Goal: Task Accomplishment & Management: Manage account settings

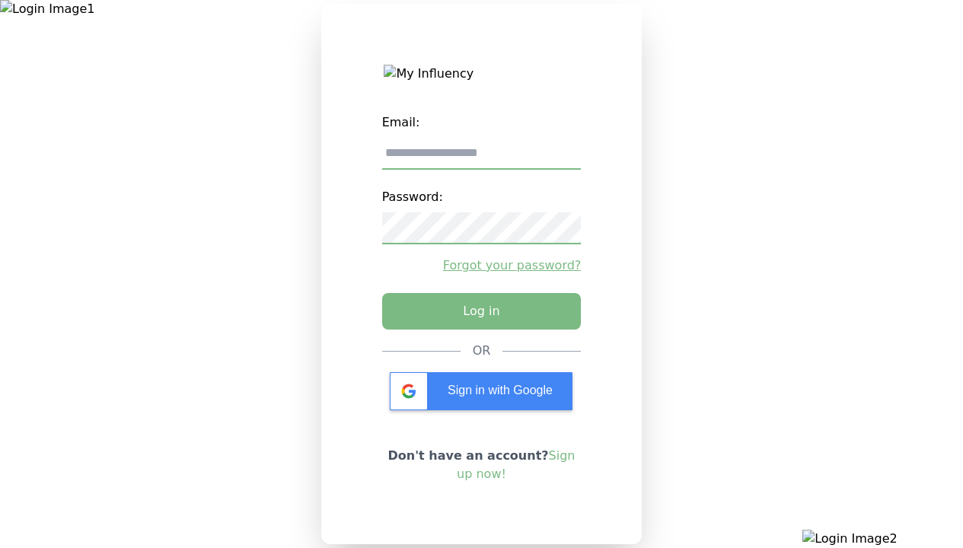
click at [481, 159] on input "email" at bounding box center [481, 154] width 199 height 32
type input "**********"
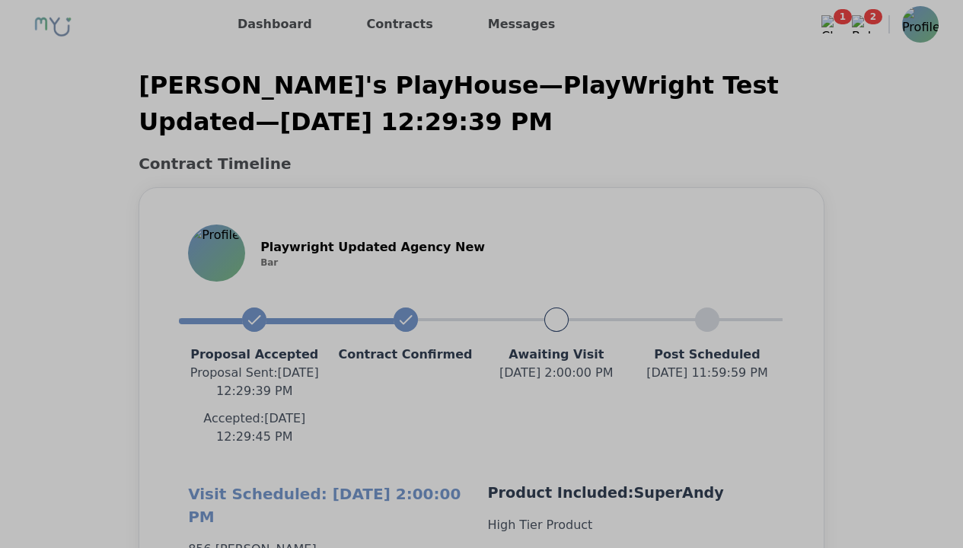
scroll to position [1359, 0]
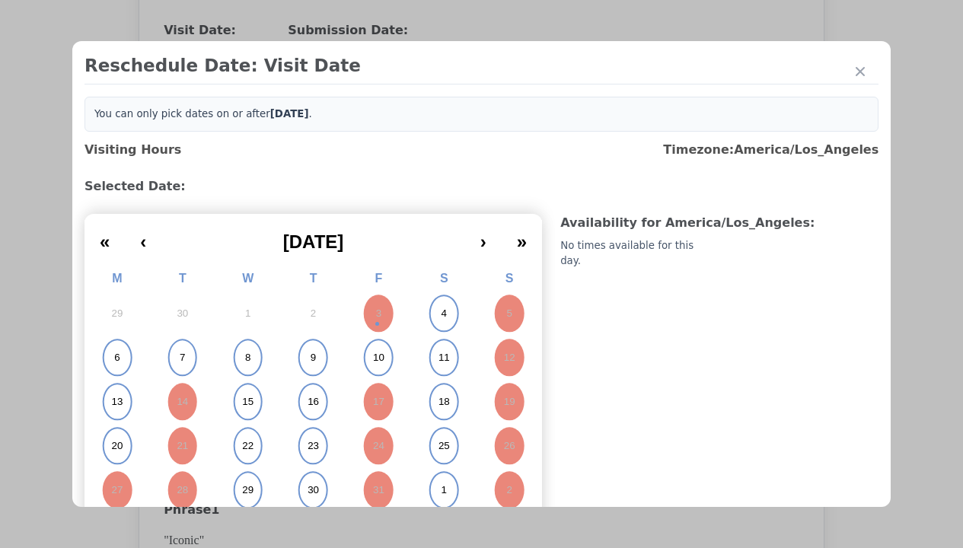
click at [441, 313] on abbr "4" at bounding box center [443, 314] width 5 height 14
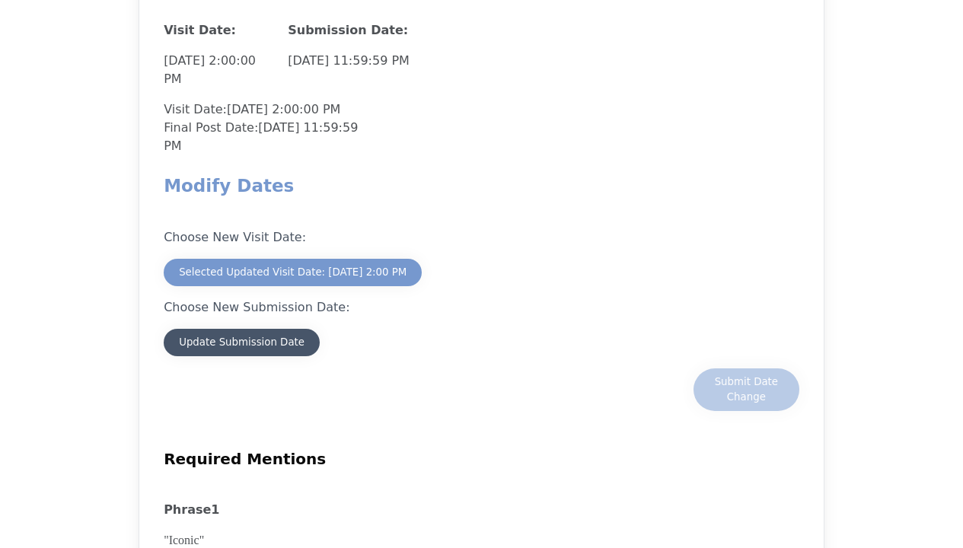
click at [241, 344] on div "Update Submission Date" at bounding box center [242, 342] width 126 height 15
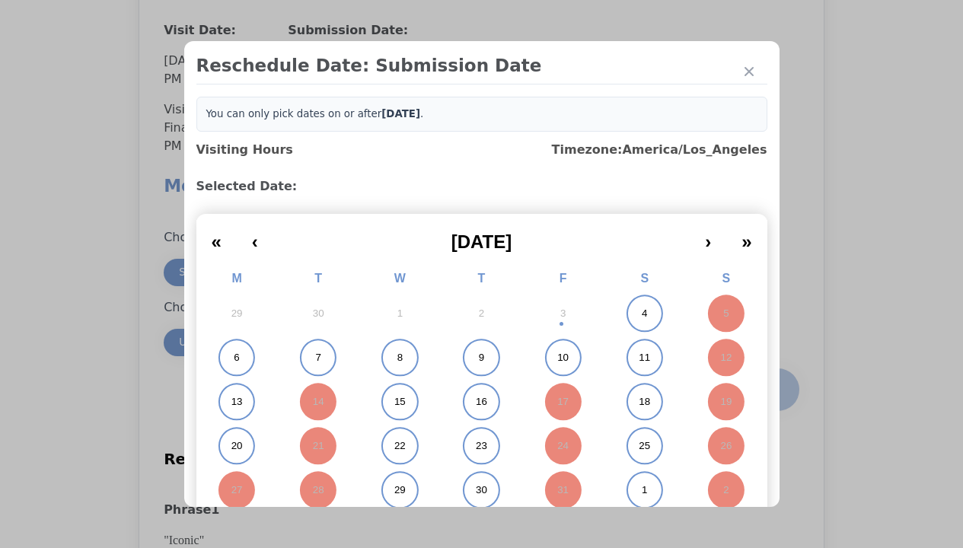
click at [641, 313] on abbr "4" at bounding box center [643, 314] width 5 height 14
click at [746, 391] on div "Submit Date Change" at bounding box center [745, 389] width 75 height 30
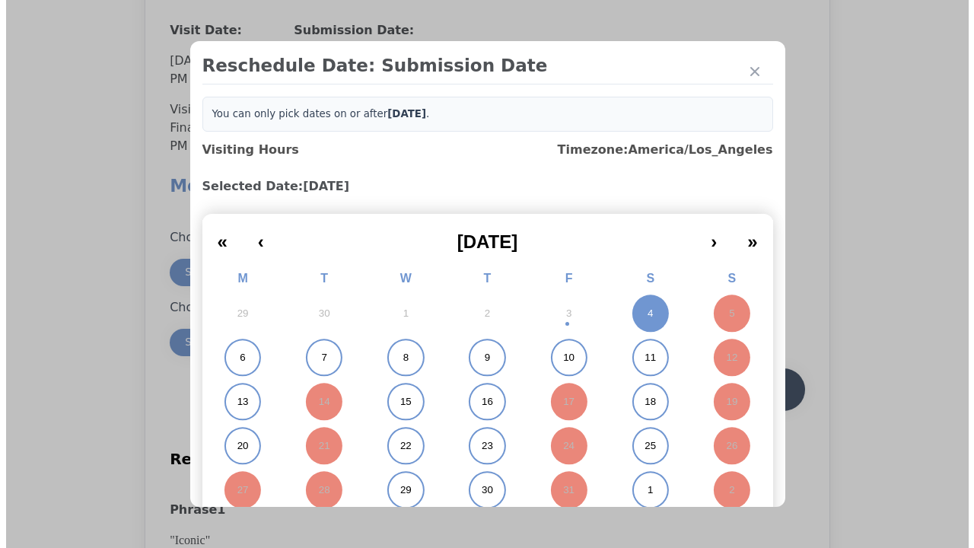
scroll to position [1336, 0]
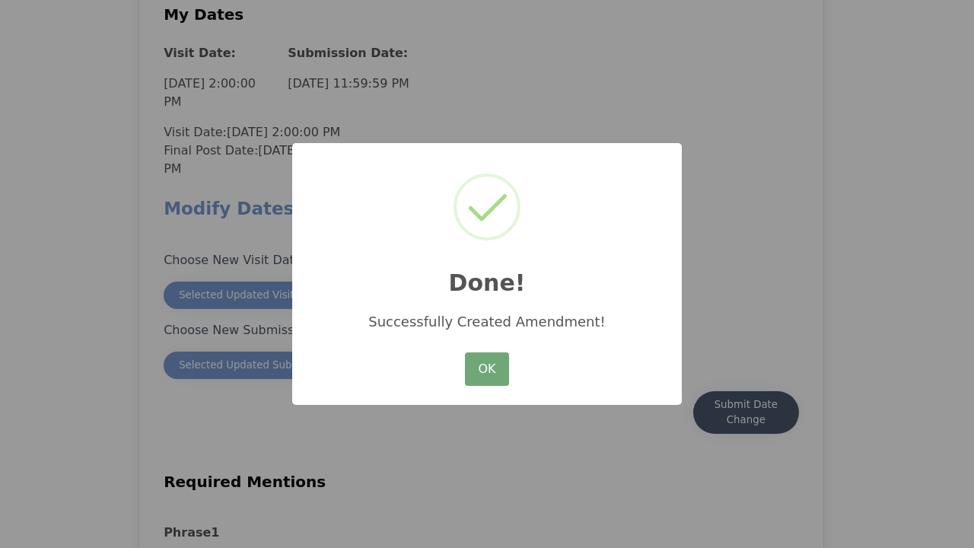
click at [487, 370] on button "OK" at bounding box center [487, 368] width 44 height 33
